Goal: Book appointment/travel/reservation

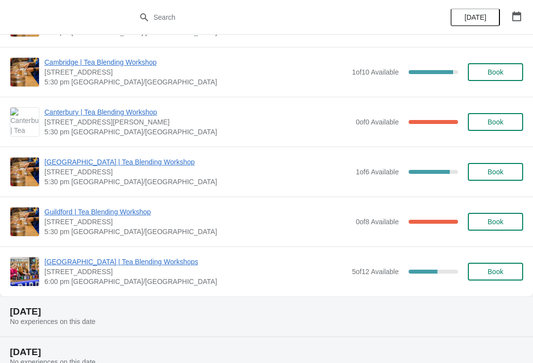
scroll to position [318, 0]
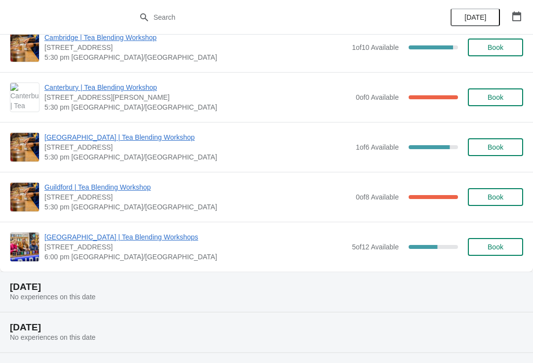
click at [104, 233] on span "[GEOGRAPHIC_DATA] | Tea Blending Workshops" at bounding box center [195, 237] width 302 height 10
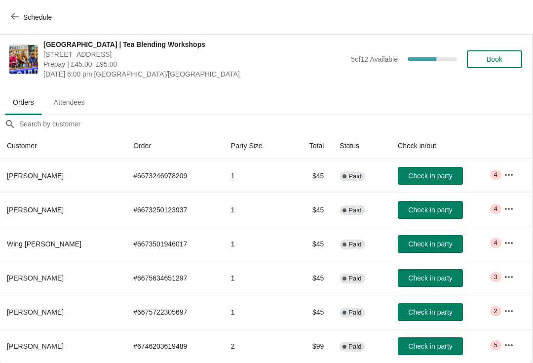
scroll to position [5, 0]
click at [512, 179] on icon "button" at bounding box center [509, 175] width 10 height 10
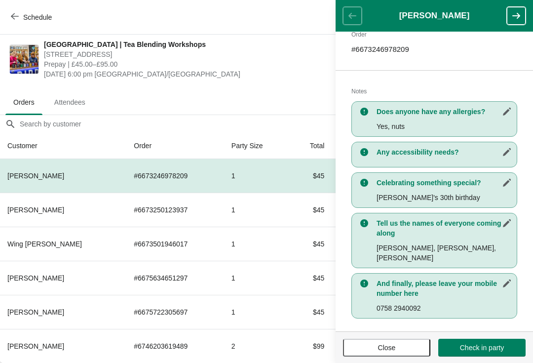
scroll to position [161, 0]
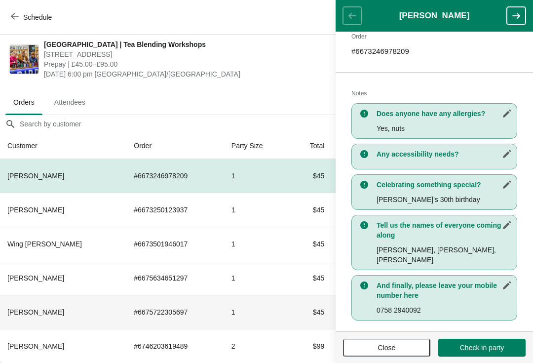
click at [74, 306] on th "[PERSON_NAME]" at bounding box center [63, 312] width 126 height 34
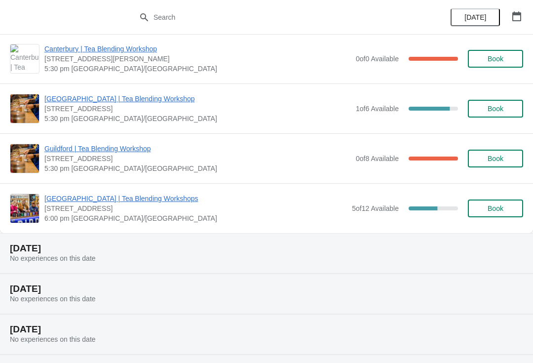
scroll to position [356, 0]
click at [91, 201] on span "[GEOGRAPHIC_DATA] | Tea Blending Workshops" at bounding box center [195, 199] width 302 height 10
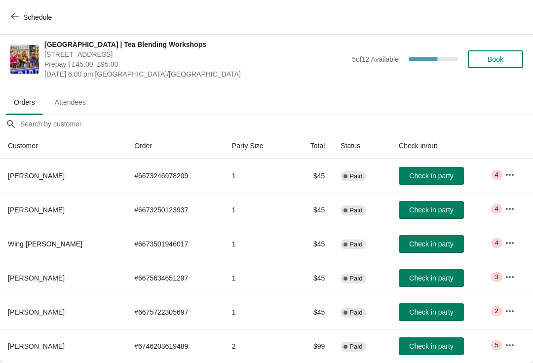
scroll to position [5, 0]
click at [510, 342] on icon "button" at bounding box center [510, 345] width 10 height 10
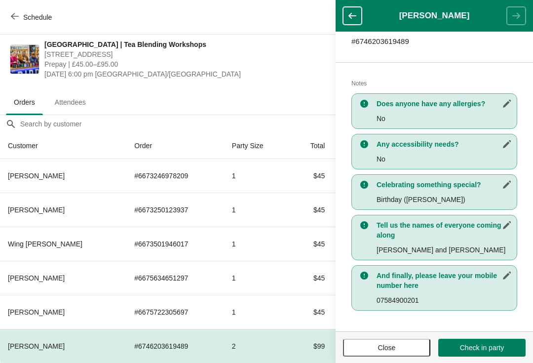
scroll to position [171, 0]
